Goal: Task Accomplishment & Management: Use online tool/utility

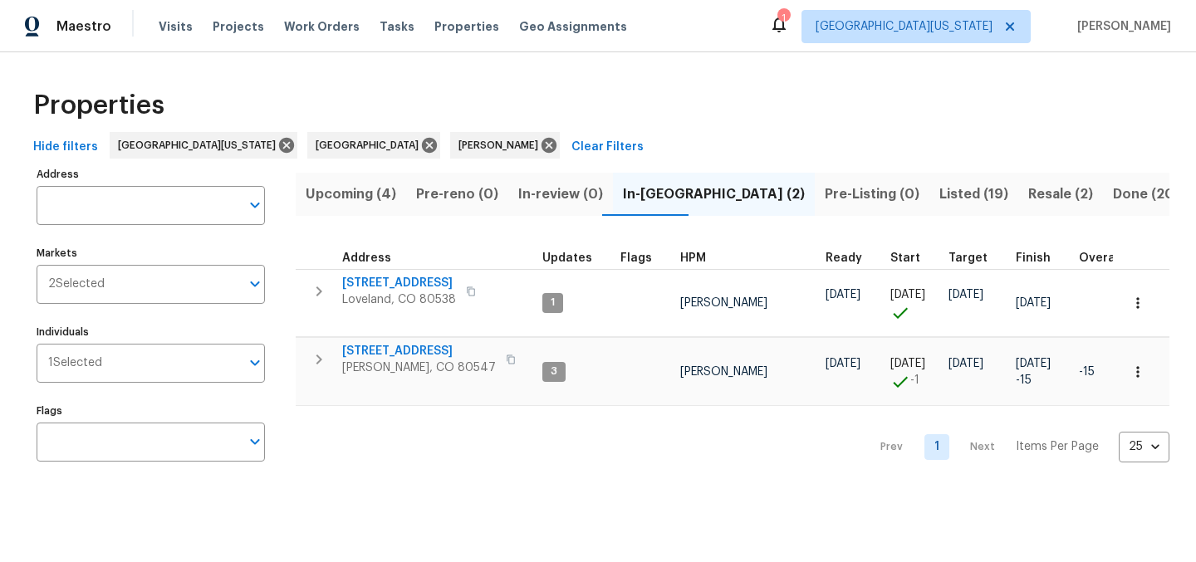
click at [939, 194] on span "Listed (19)" at bounding box center [973, 194] width 69 height 23
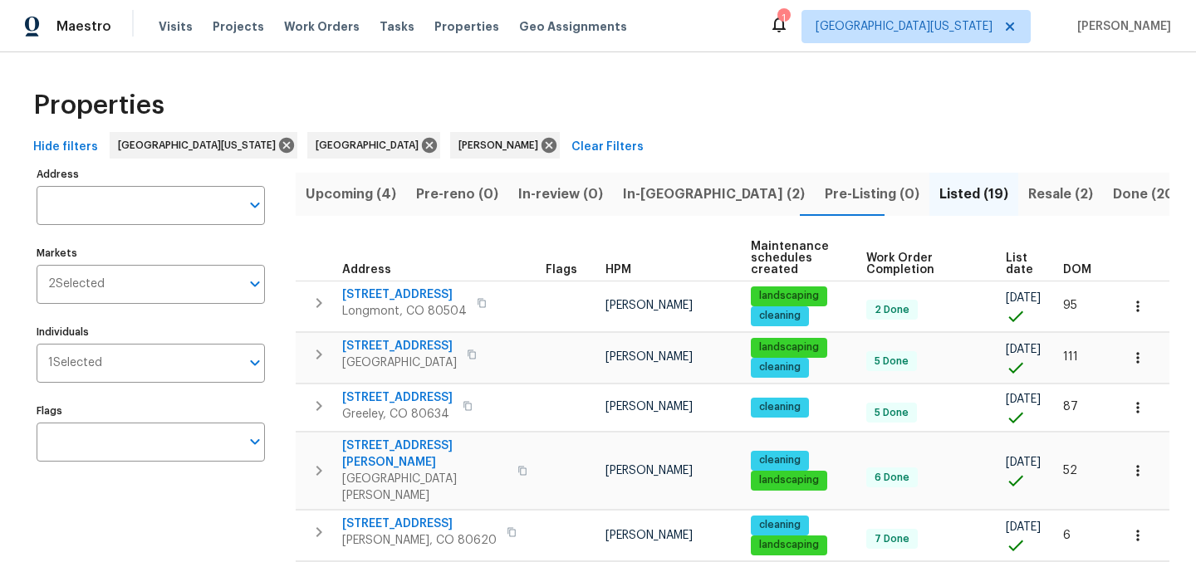
click at [1006, 265] on span "List date" at bounding box center [1020, 263] width 29 height 23
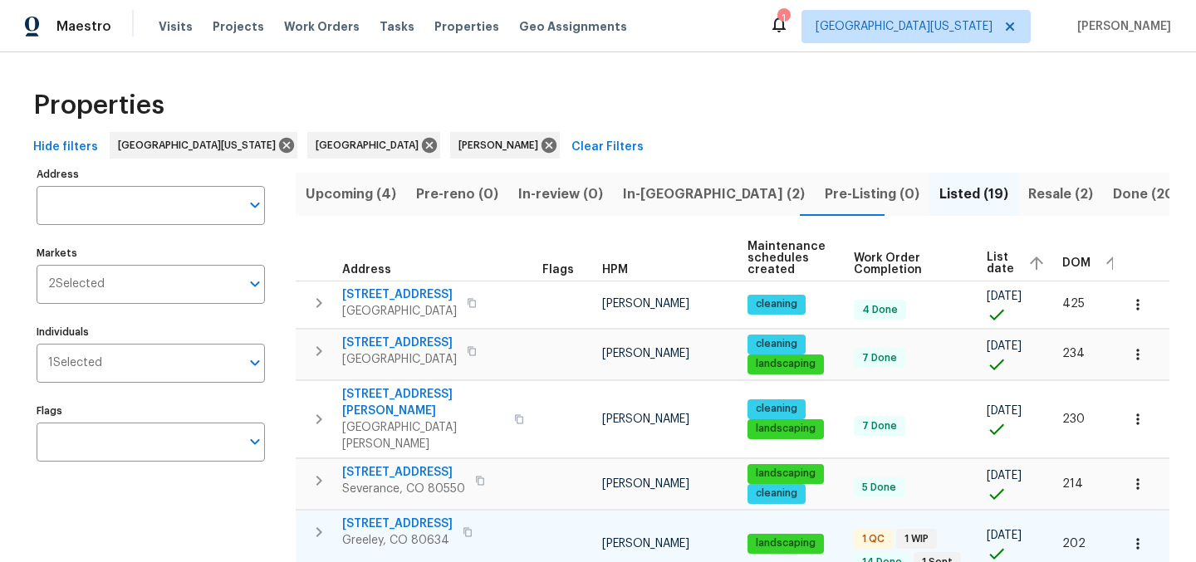
click at [360, 516] on span "[STREET_ADDRESS]" at bounding box center [397, 524] width 110 height 17
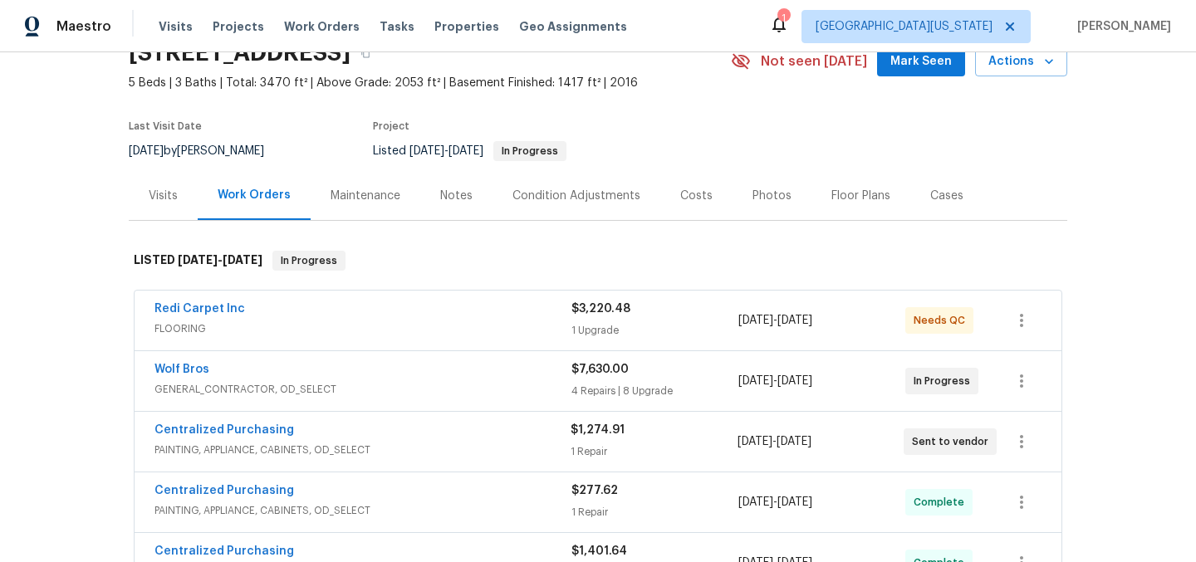
scroll to position [91, 0]
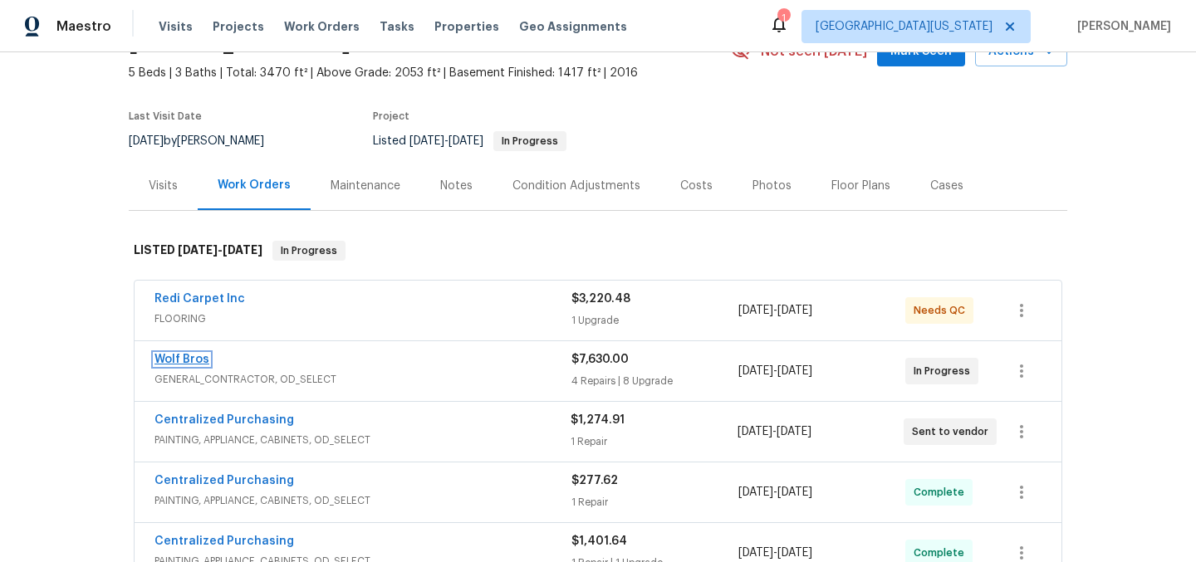
click at [188, 360] on link "Wolf Bros" at bounding box center [181, 360] width 55 height 12
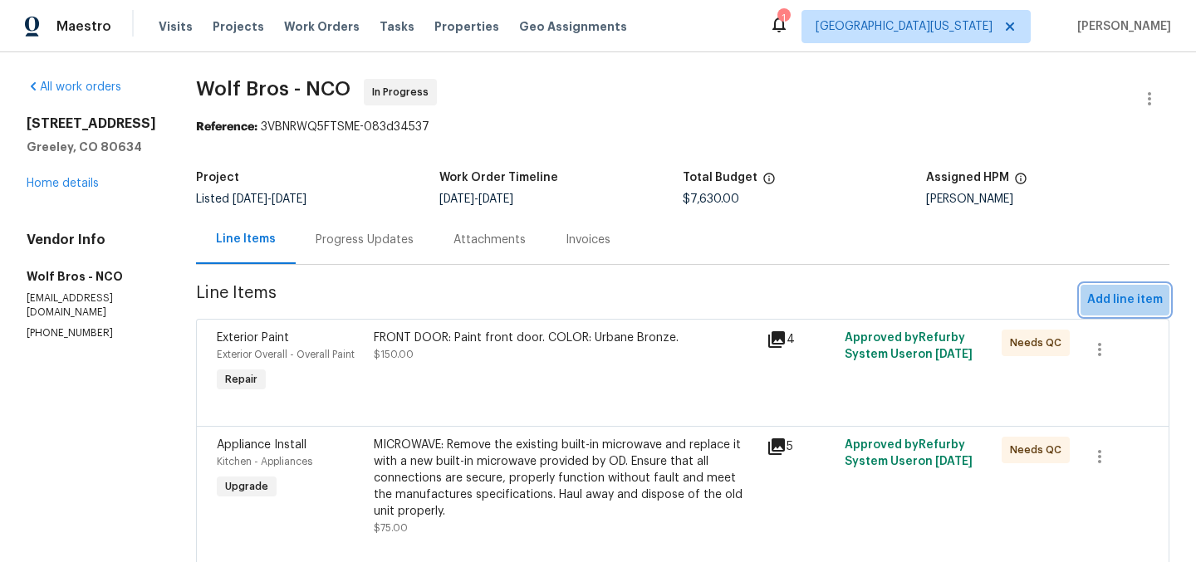
click at [1145, 292] on span "Add line item" at bounding box center [1125, 300] width 76 height 21
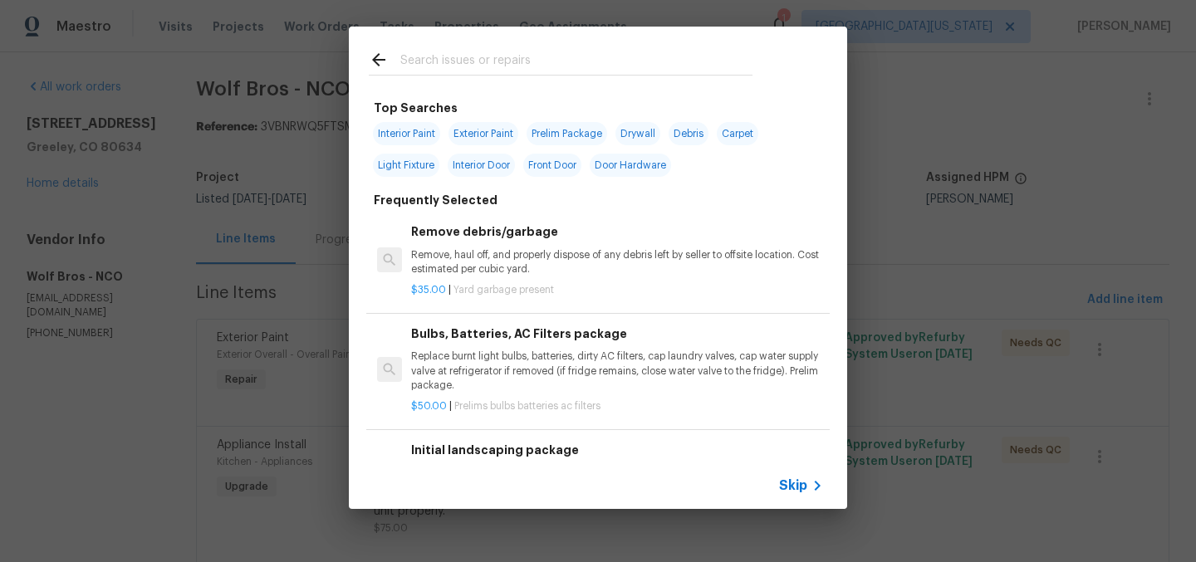
click at [615, 62] on input "text" at bounding box center [576, 62] width 352 height 25
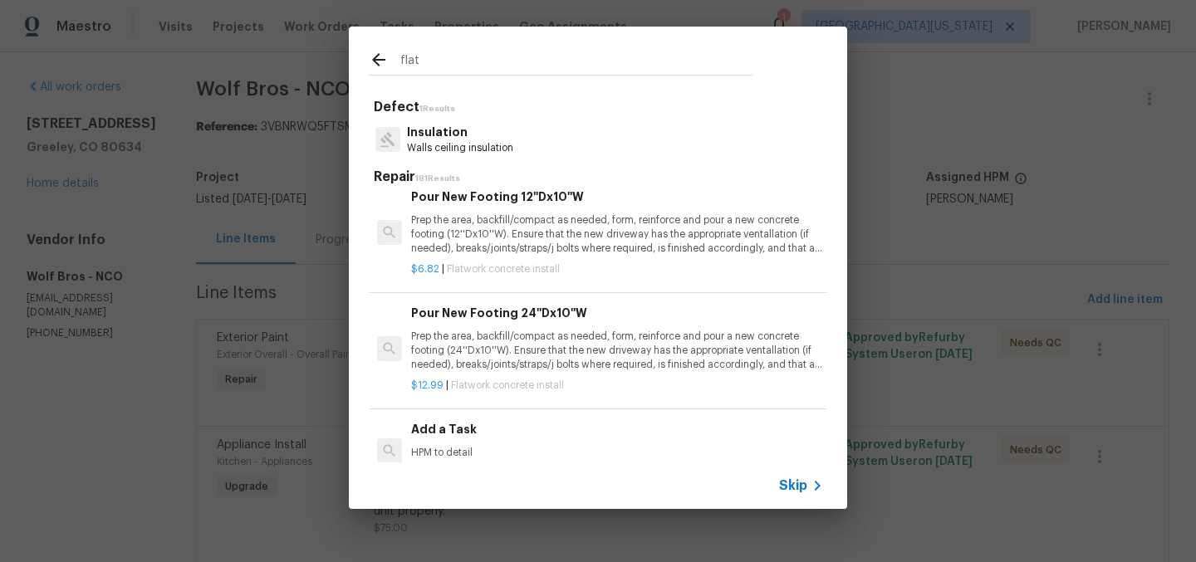
type input "flat"
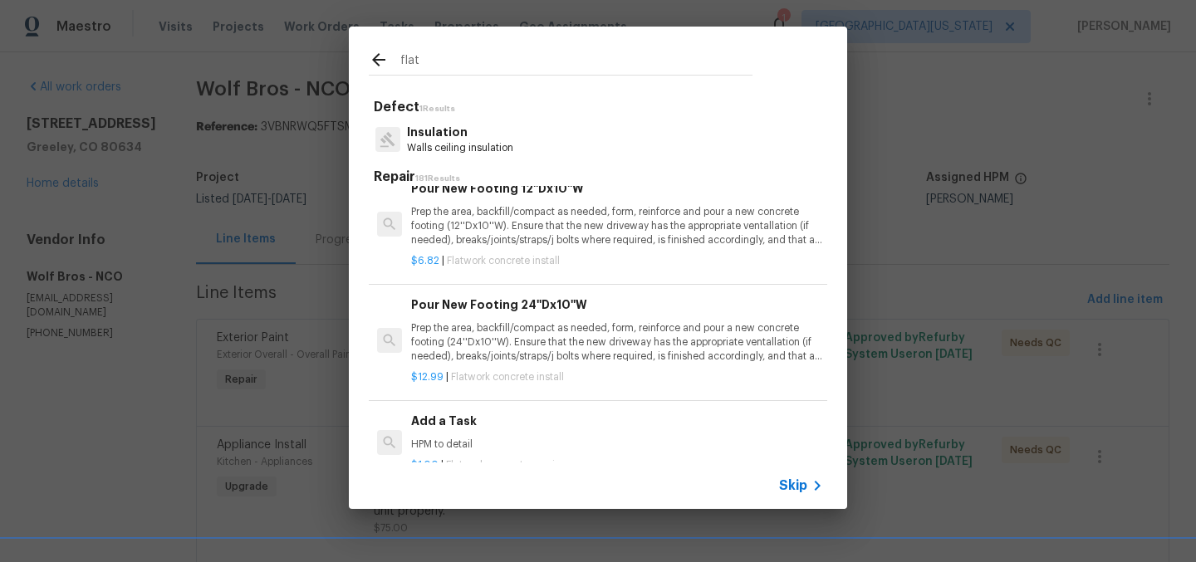
scroll to position [21, 0]
click at [508, 437] on div "Add a Task HPM to detail" at bounding box center [617, 431] width 412 height 40
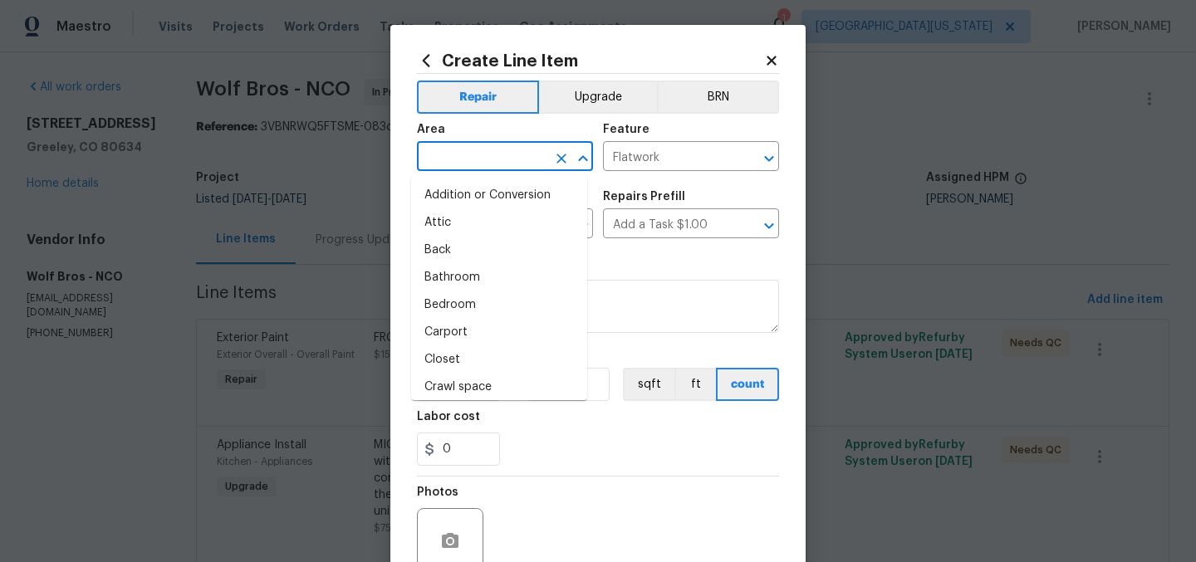
click at [527, 155] on input "text" at bounding box center [482, 158] width 130 height 26
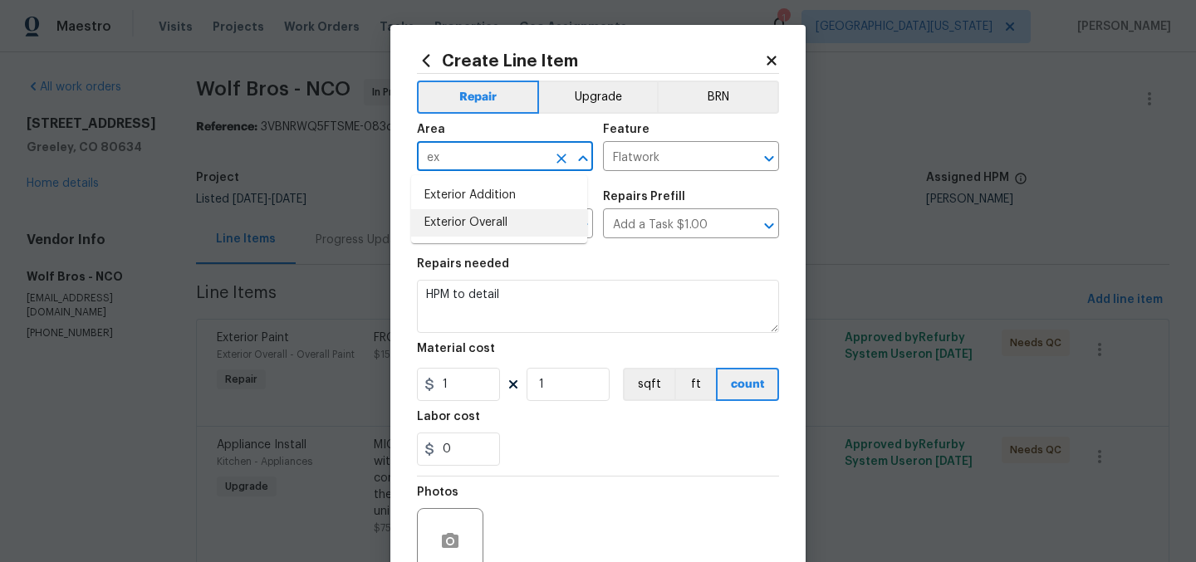
click at [519, 225] on li "Exterior Overall" at bounding box center [499, 222] width 176 height 27
type input "Exterior Overall"
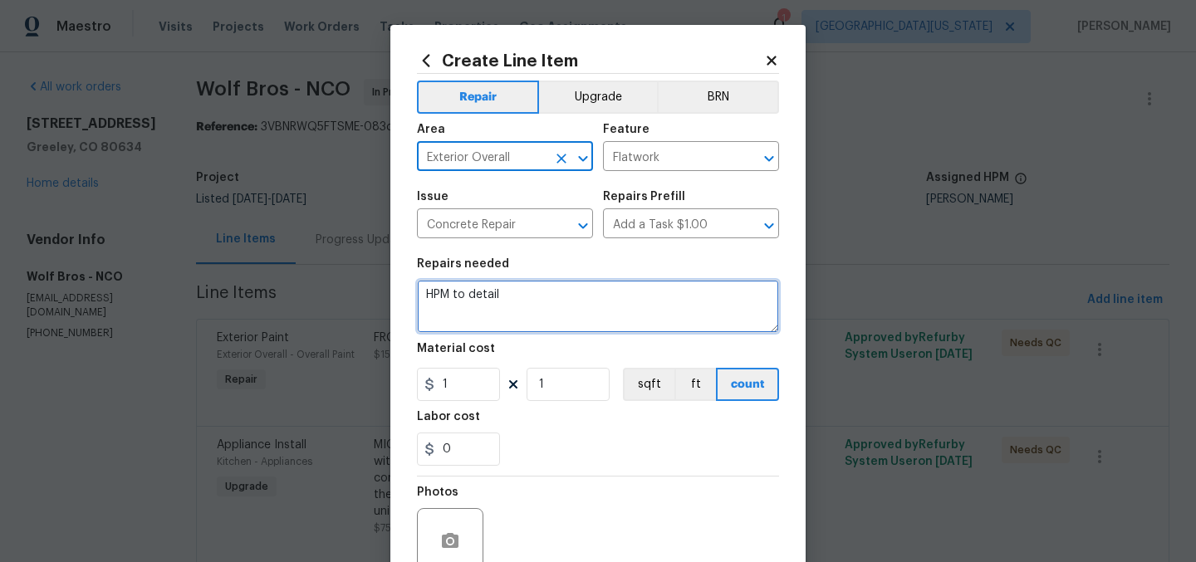
click at [570, 305] on textarea "HPM to detail" at bounding box center [598, 306] width 362 height 53
click at [569, 297] on textarea "HPM to detail" at bounding box center [598, 306] width 362 height 53
type textarea "FRONT WALK: Seal crack at steps. Repair/seal expansion joint."
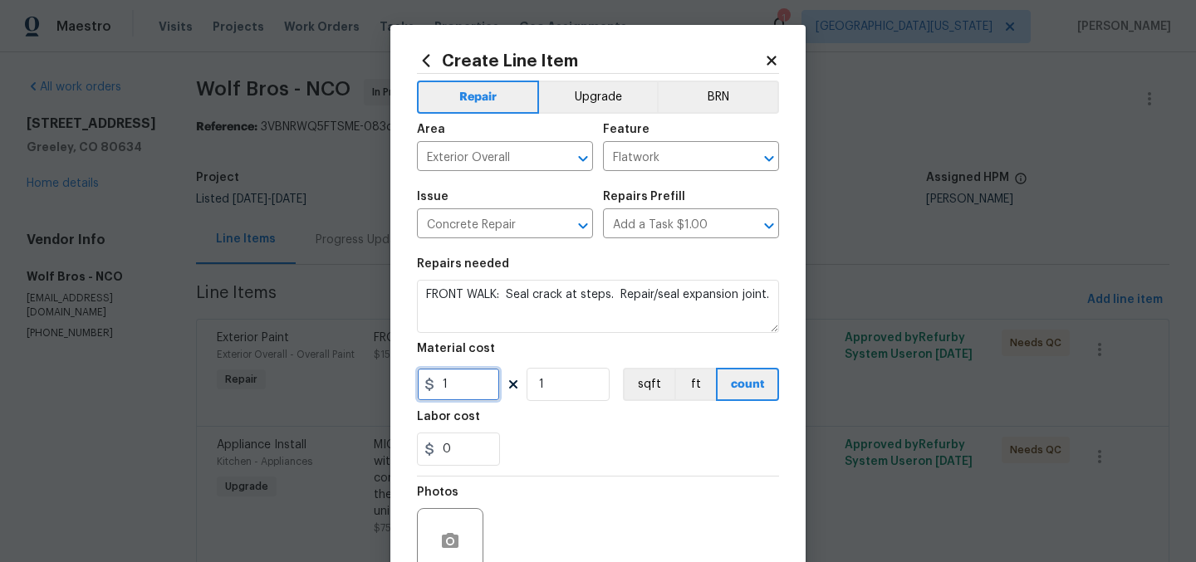
click at [463, 392] on input "1" at bounding box center [458, 384] width 83 height 33
type input "150"
click at [605, 458] on div "0" at bounding box center [598, 449] width 362 height 33
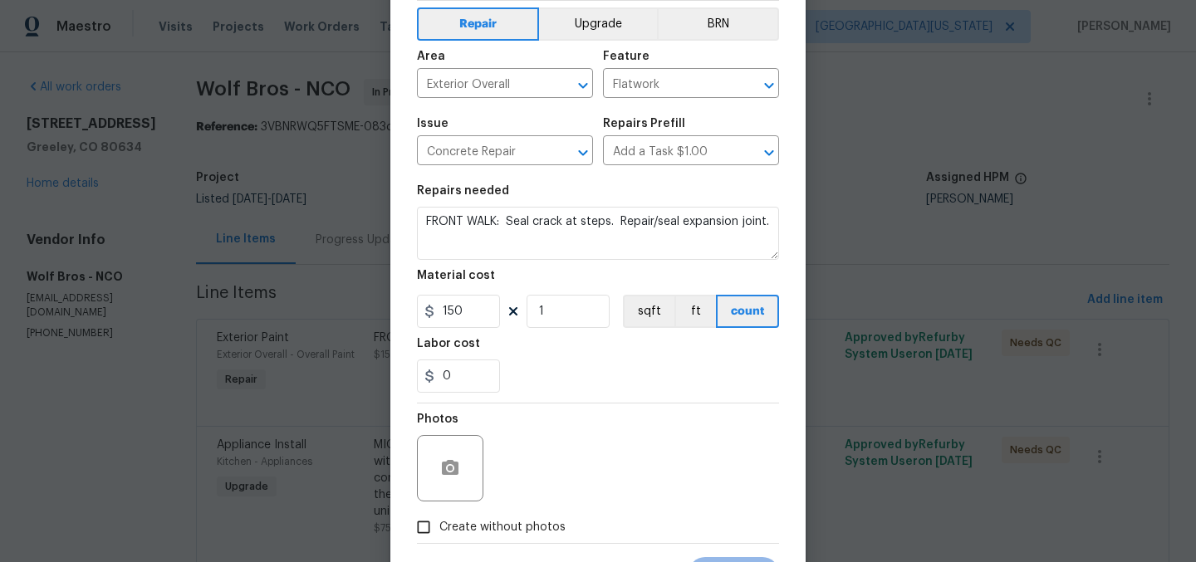
scroll to position [154, 0]
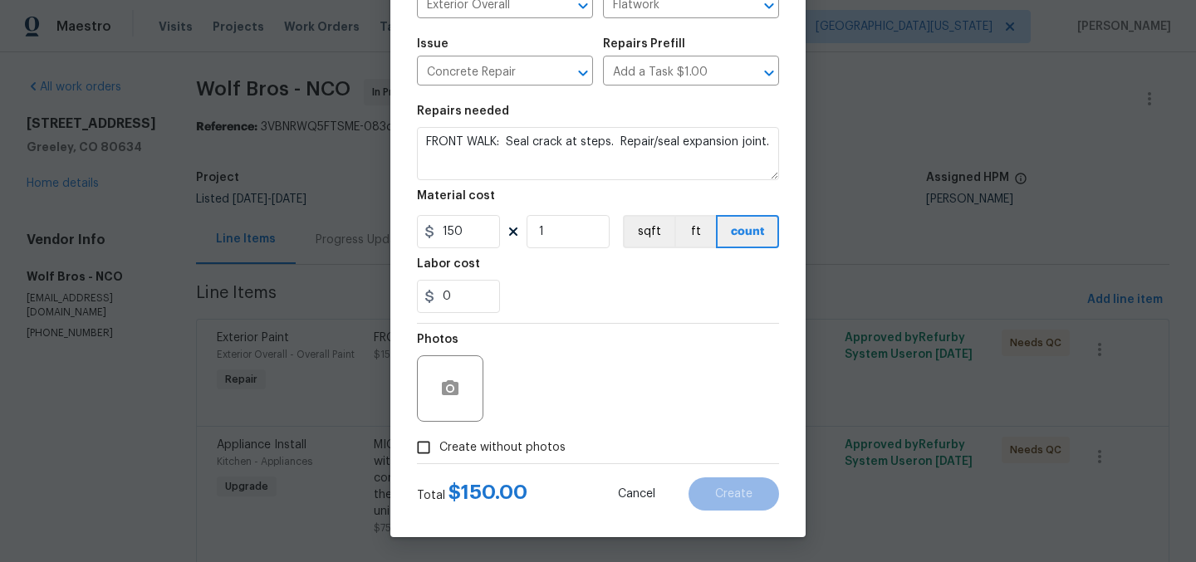
click at [522, 441] on span "Create without photos" at bounding box center [502, 447] width 126 height 17
click at [439, 441] on input "Create without photos" at bounding box center [424, 448] width 32 height 32
checkbox input "true"
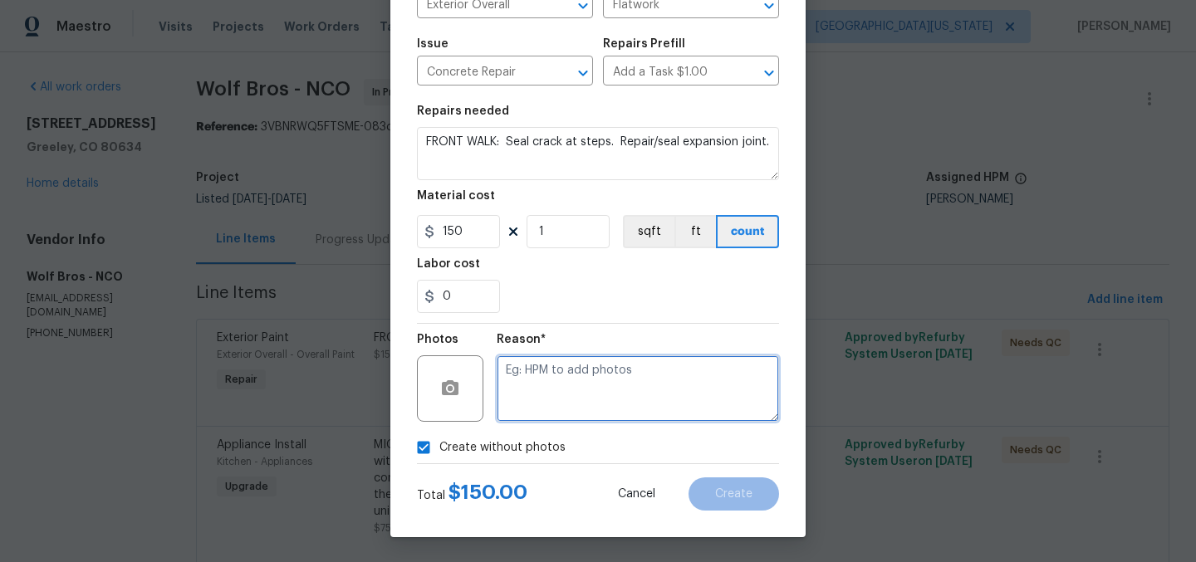
click at [650, 371] on textarea at bounding box center [638, 388] width 282 height 66
type textarea "Later"
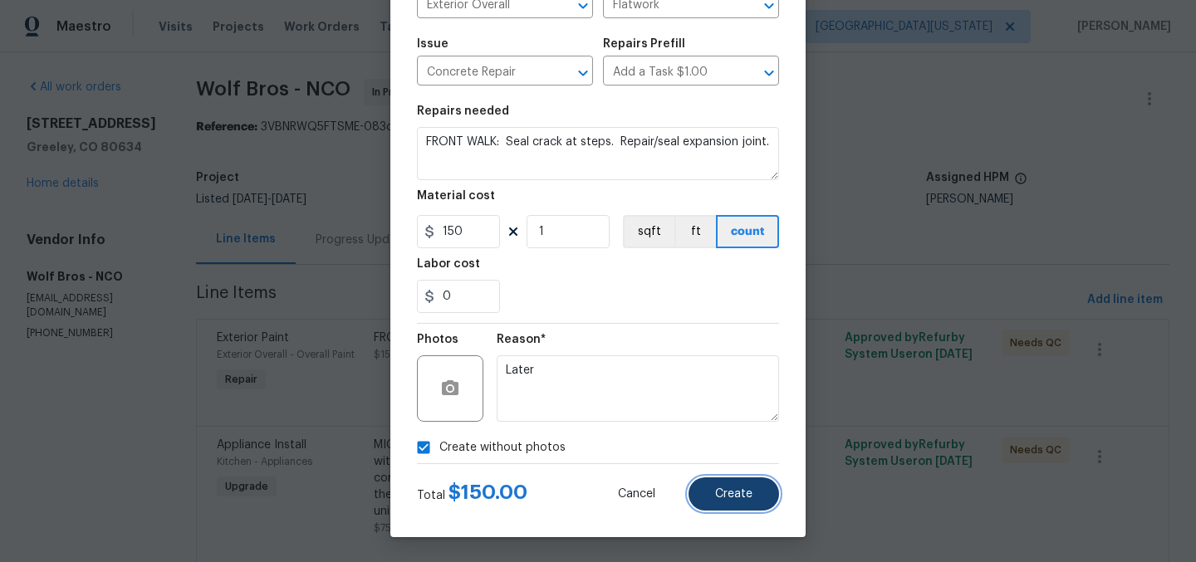
click at [715, 502] on button "Create" at bounding box center [734, 494] width 91 height 33
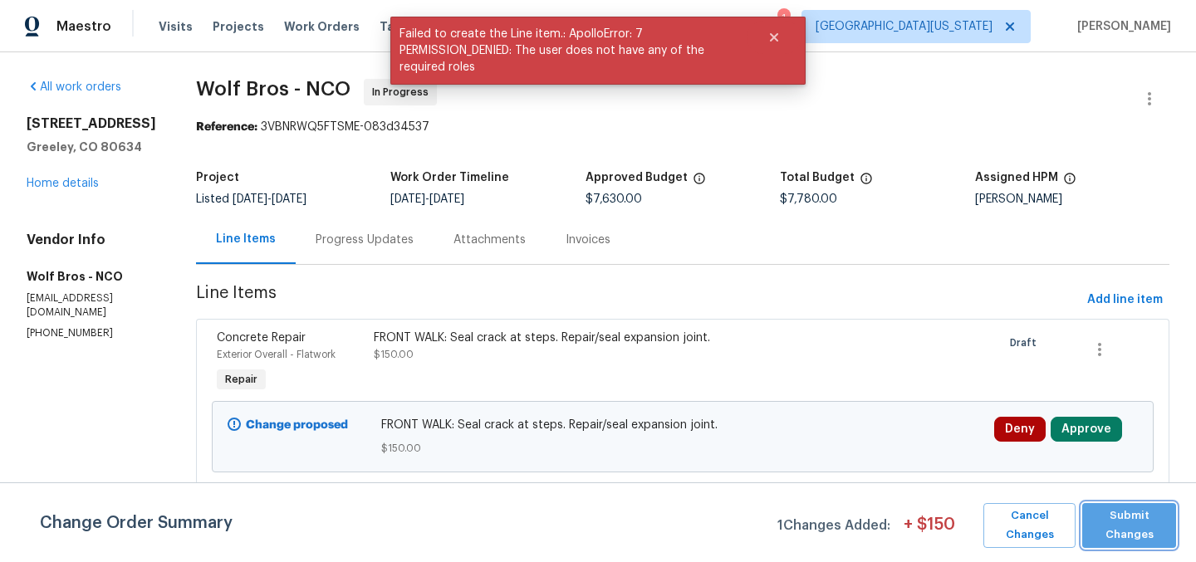
click at [1148, 522] on span "Submit Changes" at bounding box center [1128, 526] width 77 height 38
